Goal: Check status: Check status

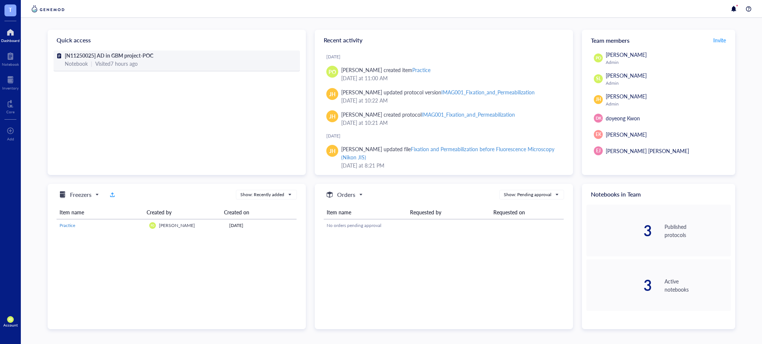
click at [139, 62] on div "Notebook | Visited 7 hours ago" at bounding box center [177, 64] width 224 height 8
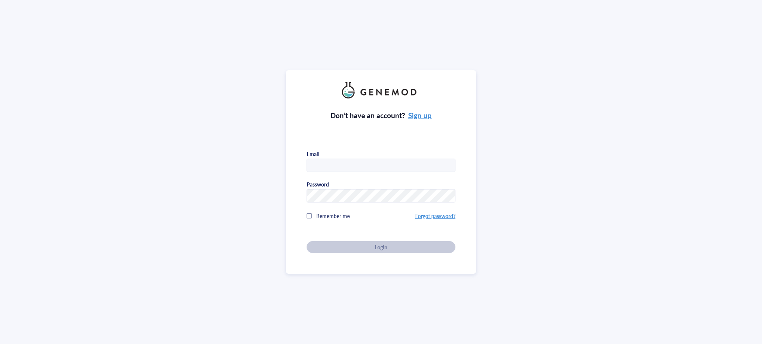
type input "[PERSON_NAME][EMAIL_ADDRESS][PERSON_NAME][DOMAIN_NAME]"
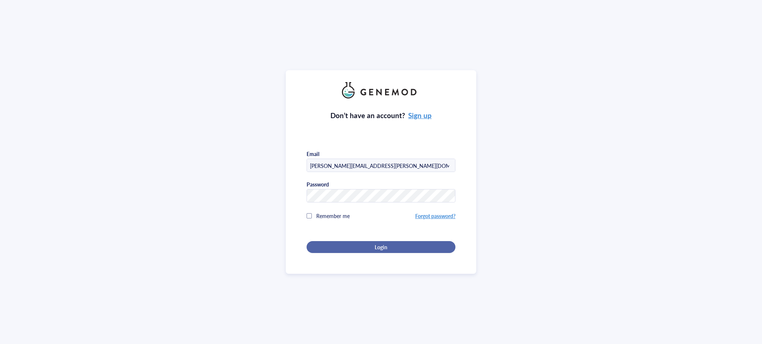
click at [396, 249] on div "Login" at bounding box center [380, 247] width 125 height 7
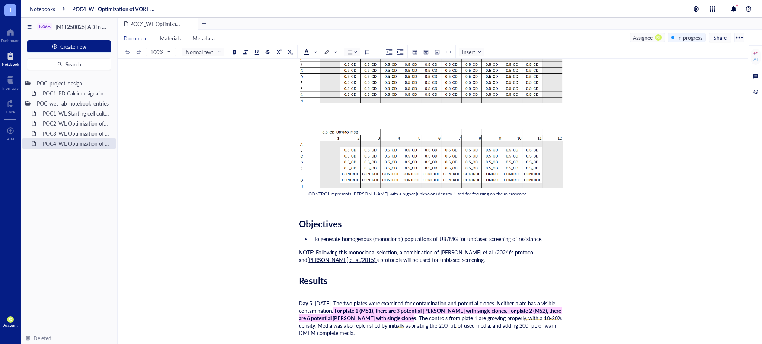
scroll to position [1857, 0]
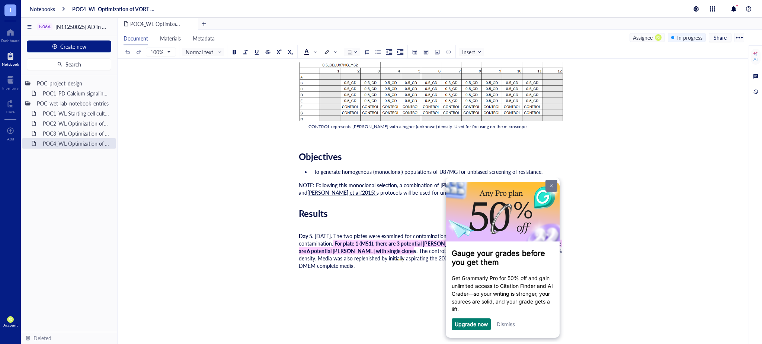
click at [556, 185] on link at bounding box center [551, 186] width 12 height 12
